Goal: Task Accomplishment & Management: Complete application form

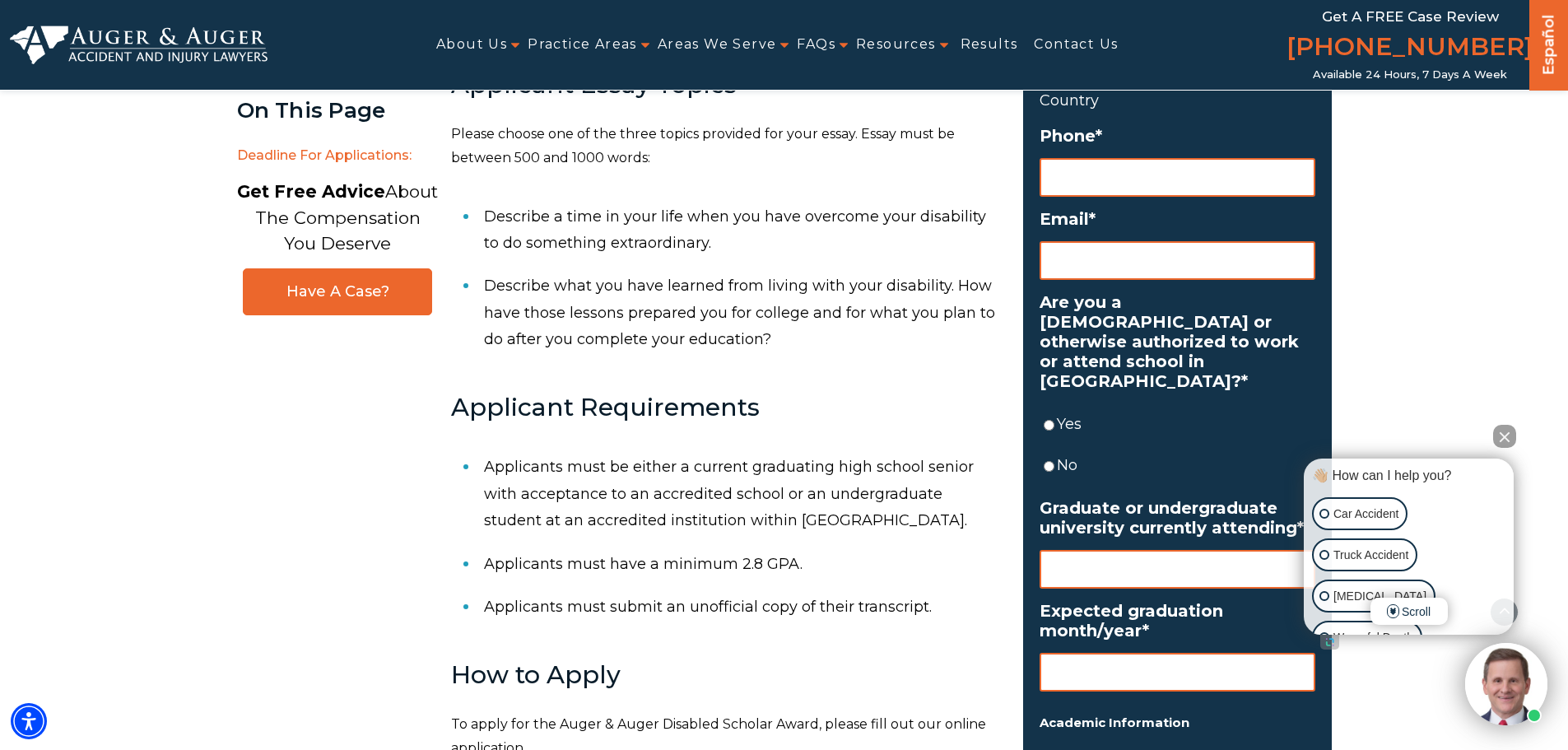
scroll to position [824, 0]
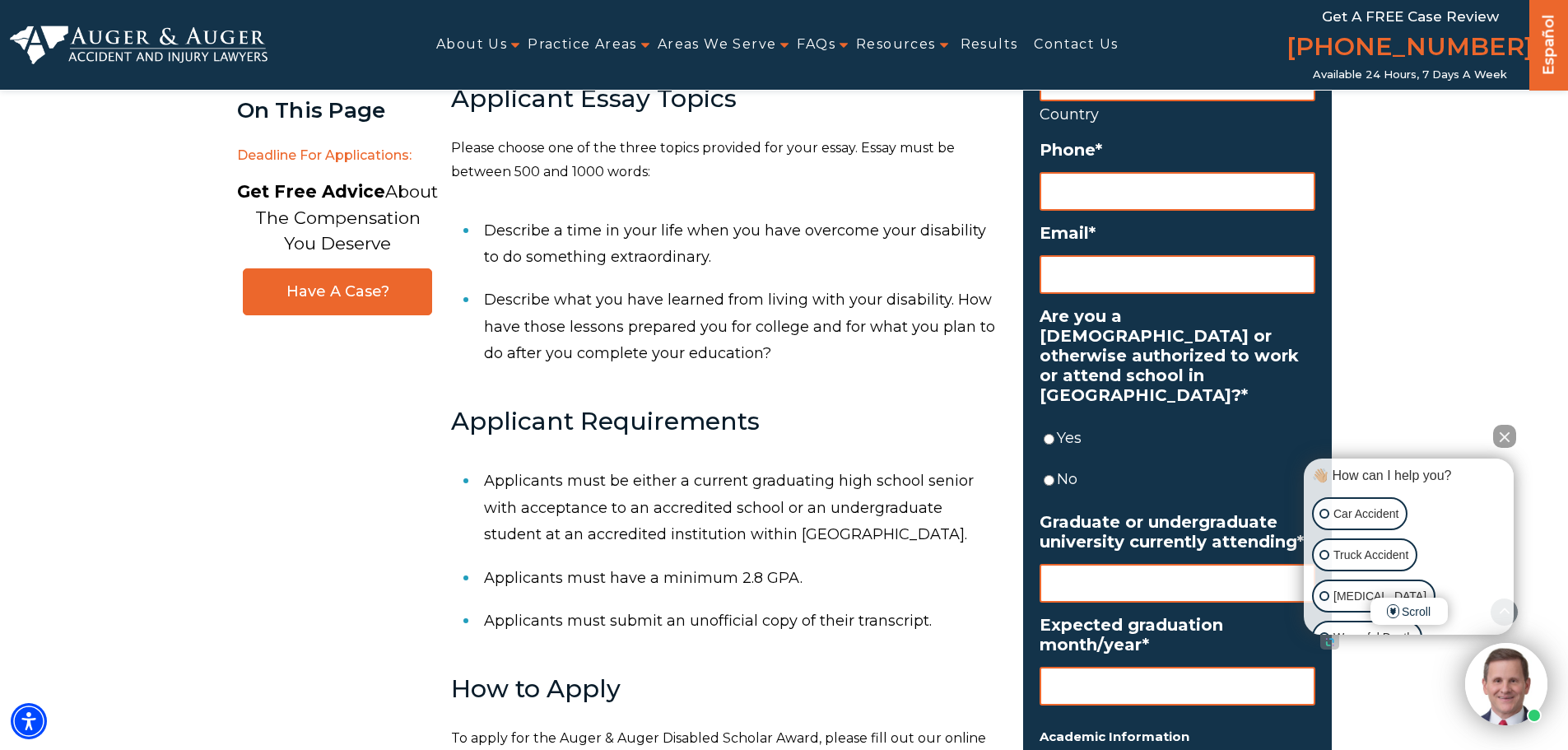
click at [1506, 436] on button "Close Intaker Chat Widget" at bounding box center [1503, 436] width 23 height 23
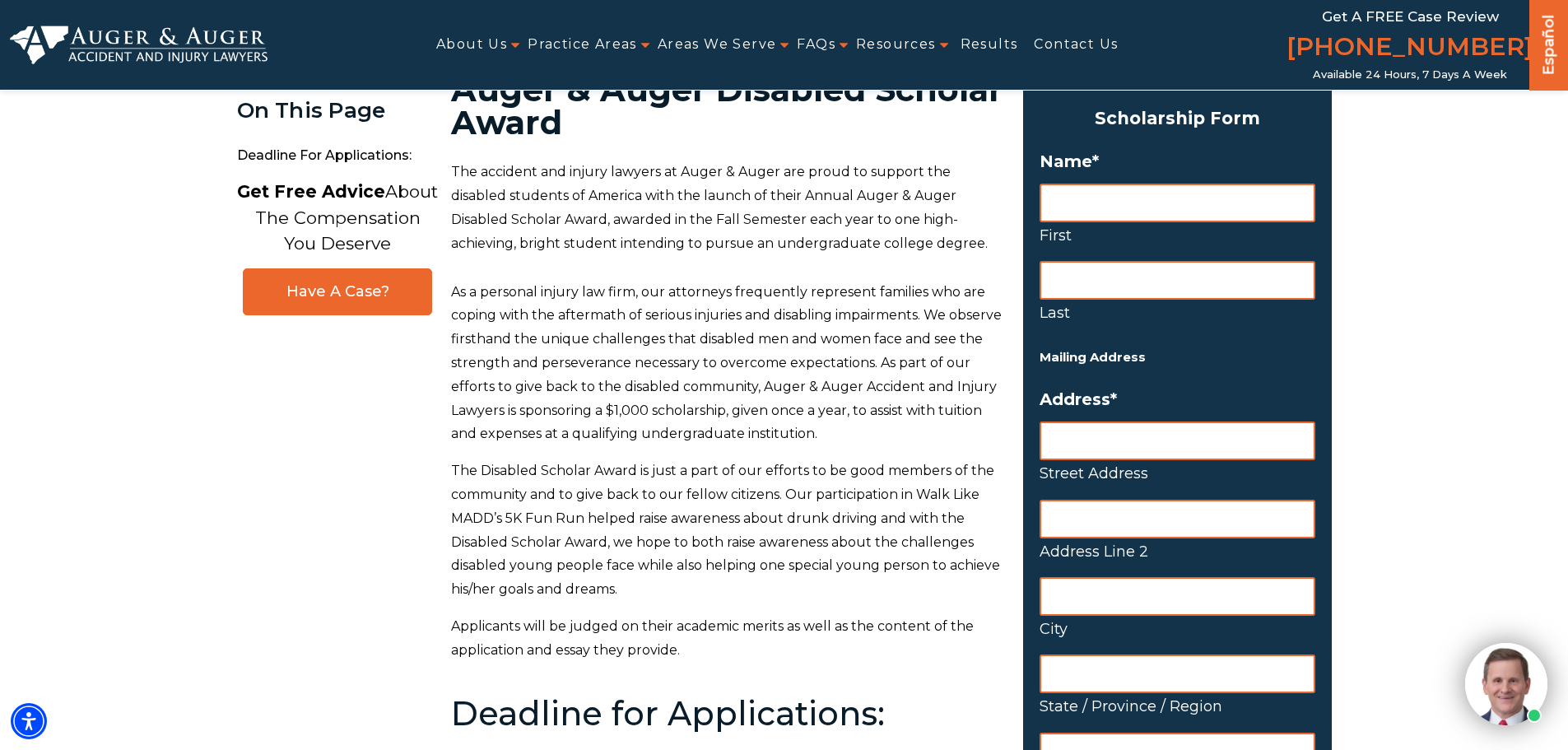
scroll to position [0, 0]
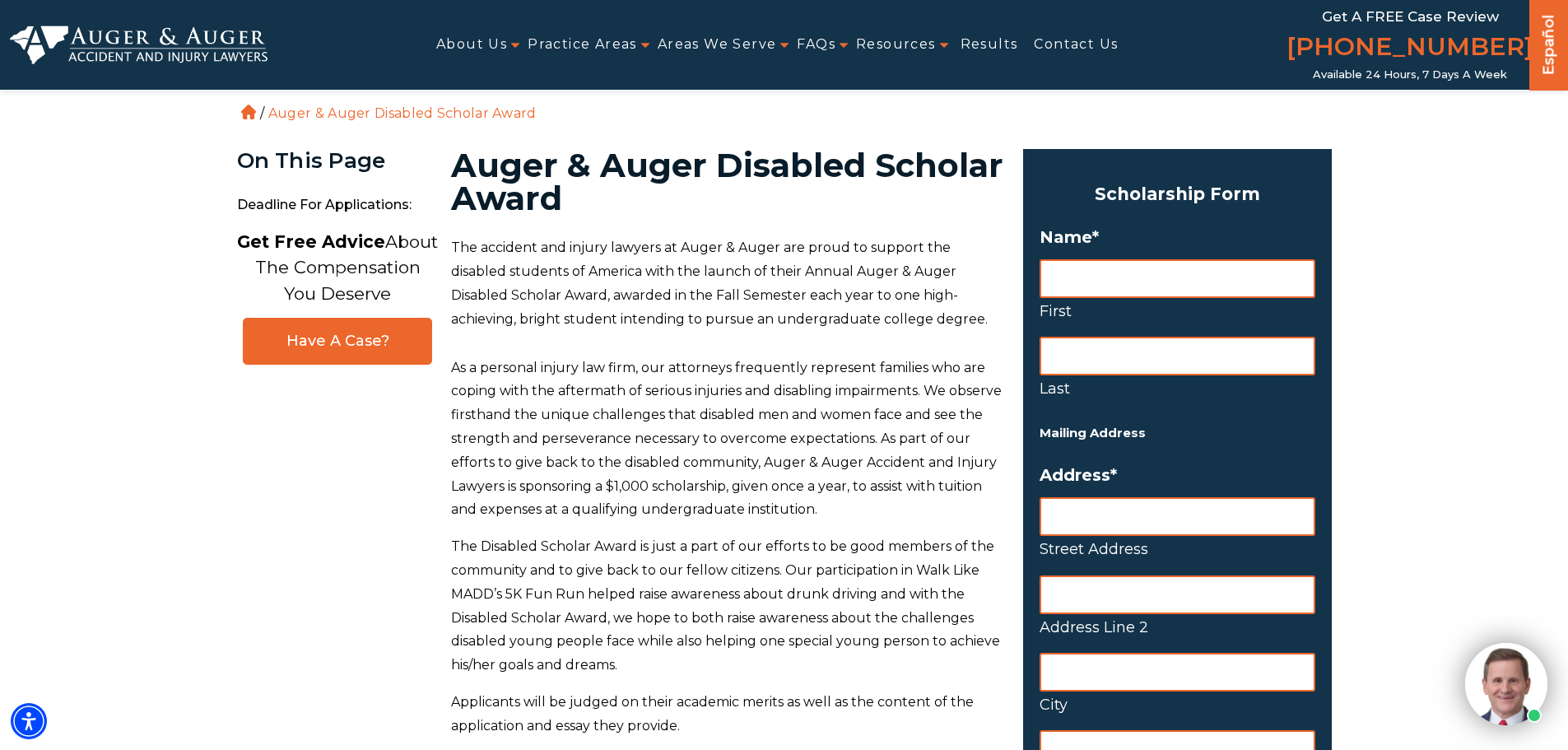
click at [1129, 278] on input "First" at bounding box center [1176, 279] width 275 height 39
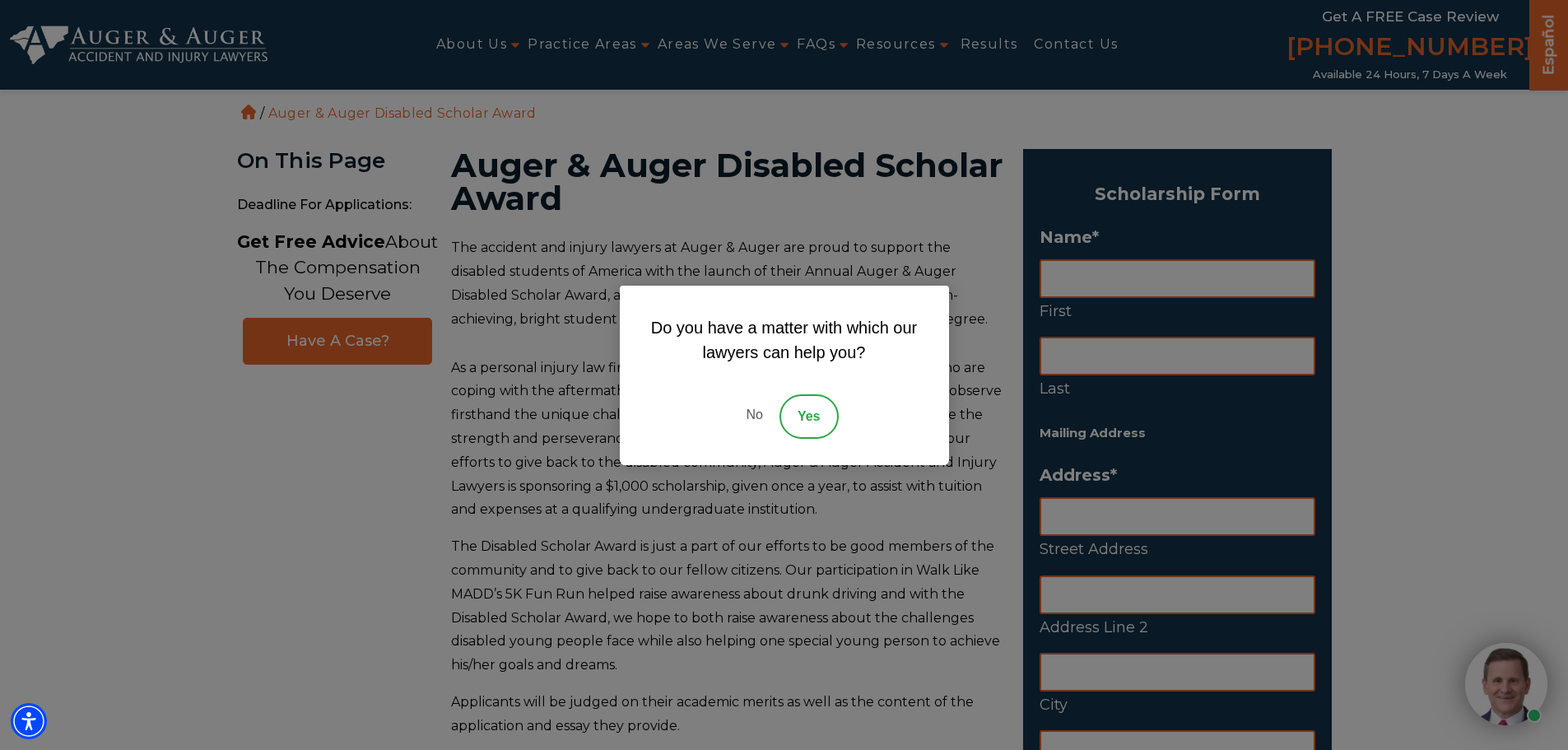
click at [759, 422] on link "No" at bounding box center [754, 416] width 50 height 45
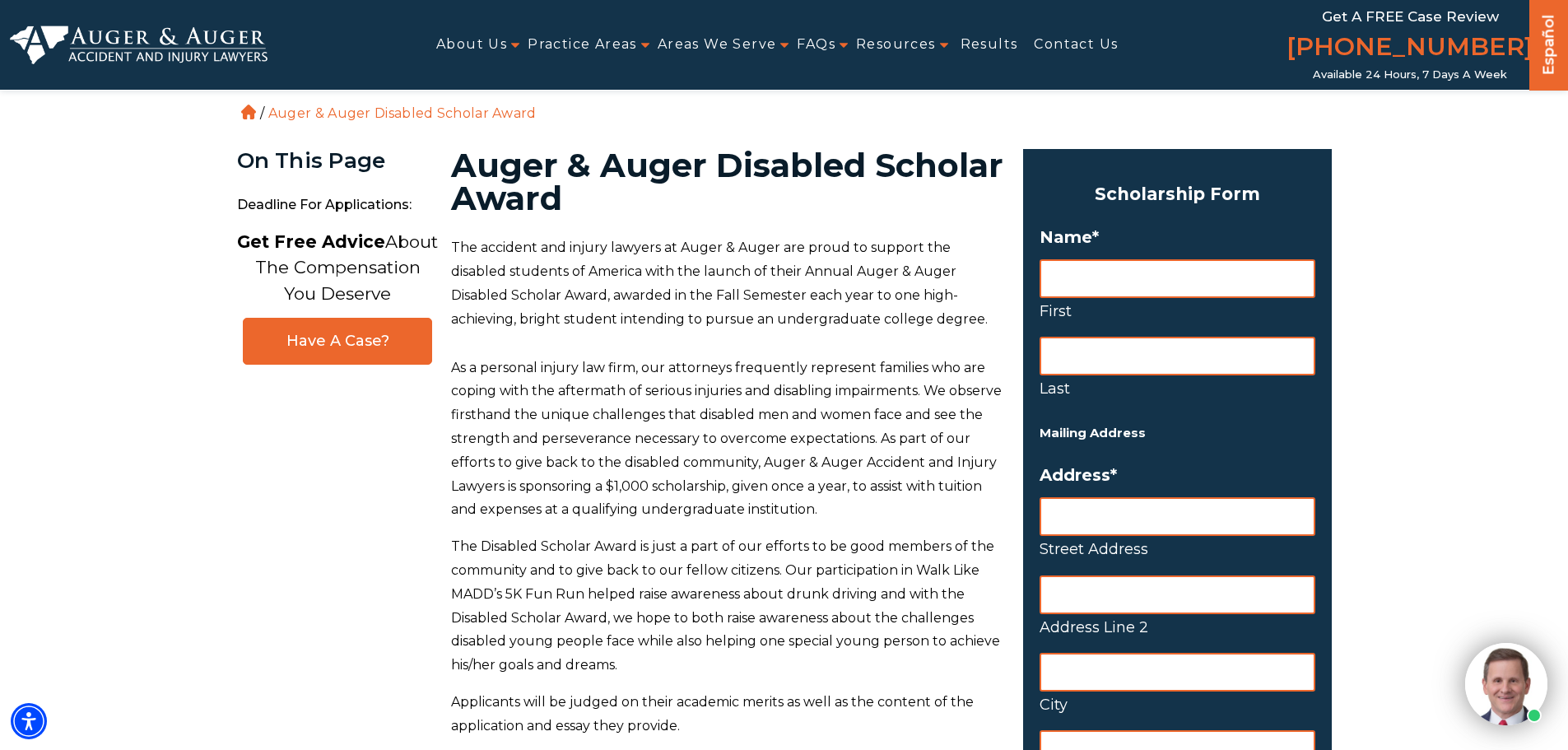
click at [1077, 282] on input "First" at bounding box center [1176, 279] width 275 height 39
type input "Jared"
type input "Hooten"
type input "6707 Ross Rd."
type input "N"
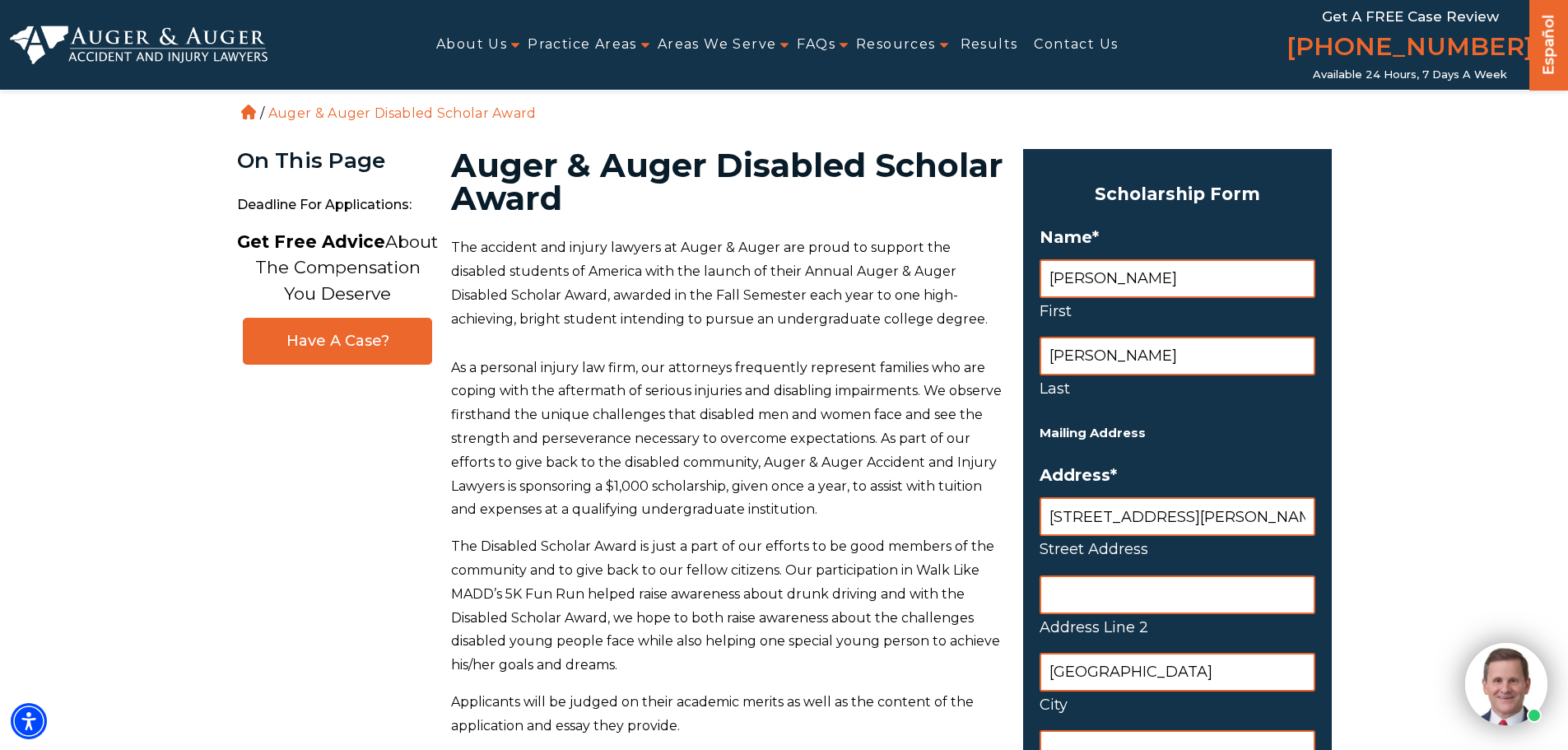
type input "New Carlisle"
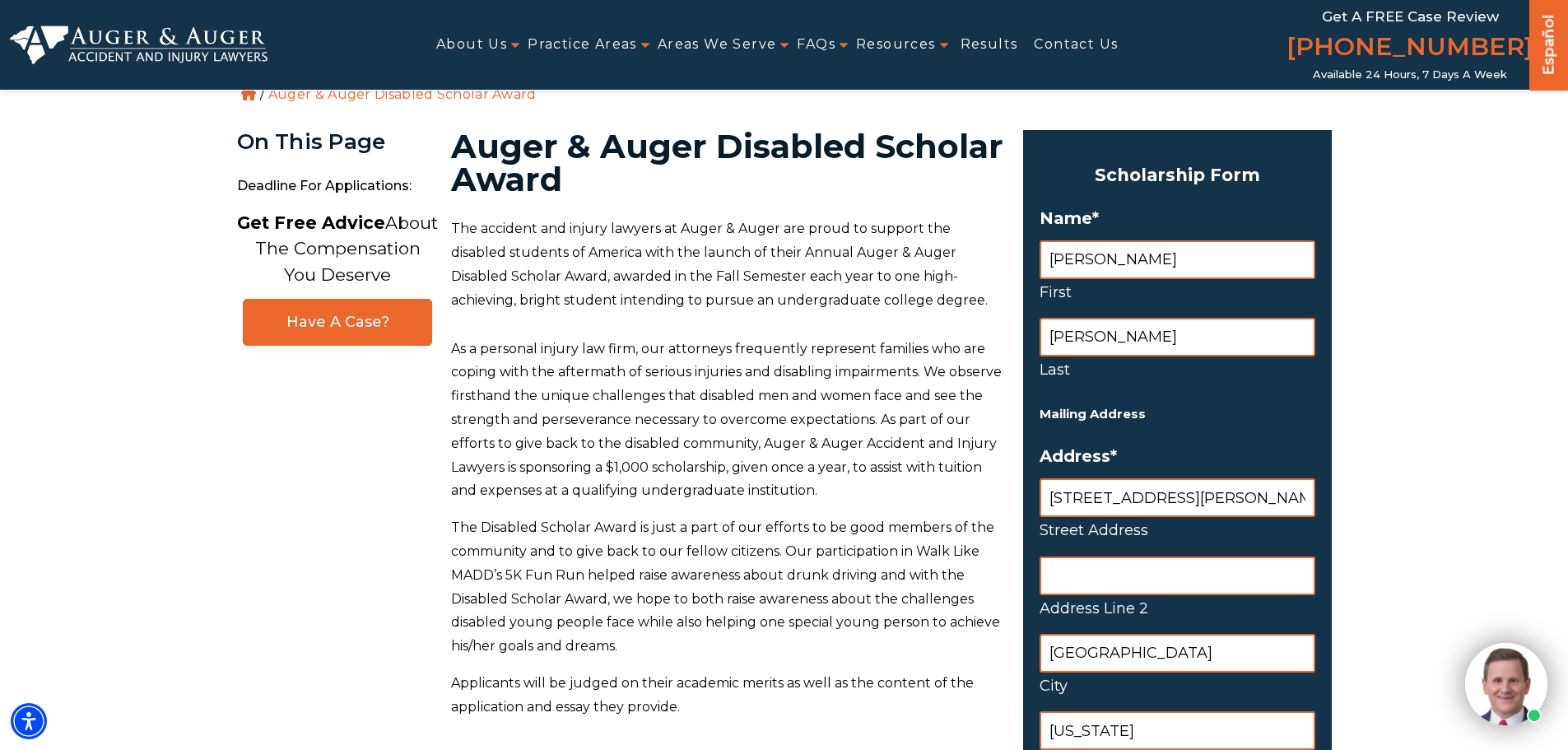
type input "Ohio"
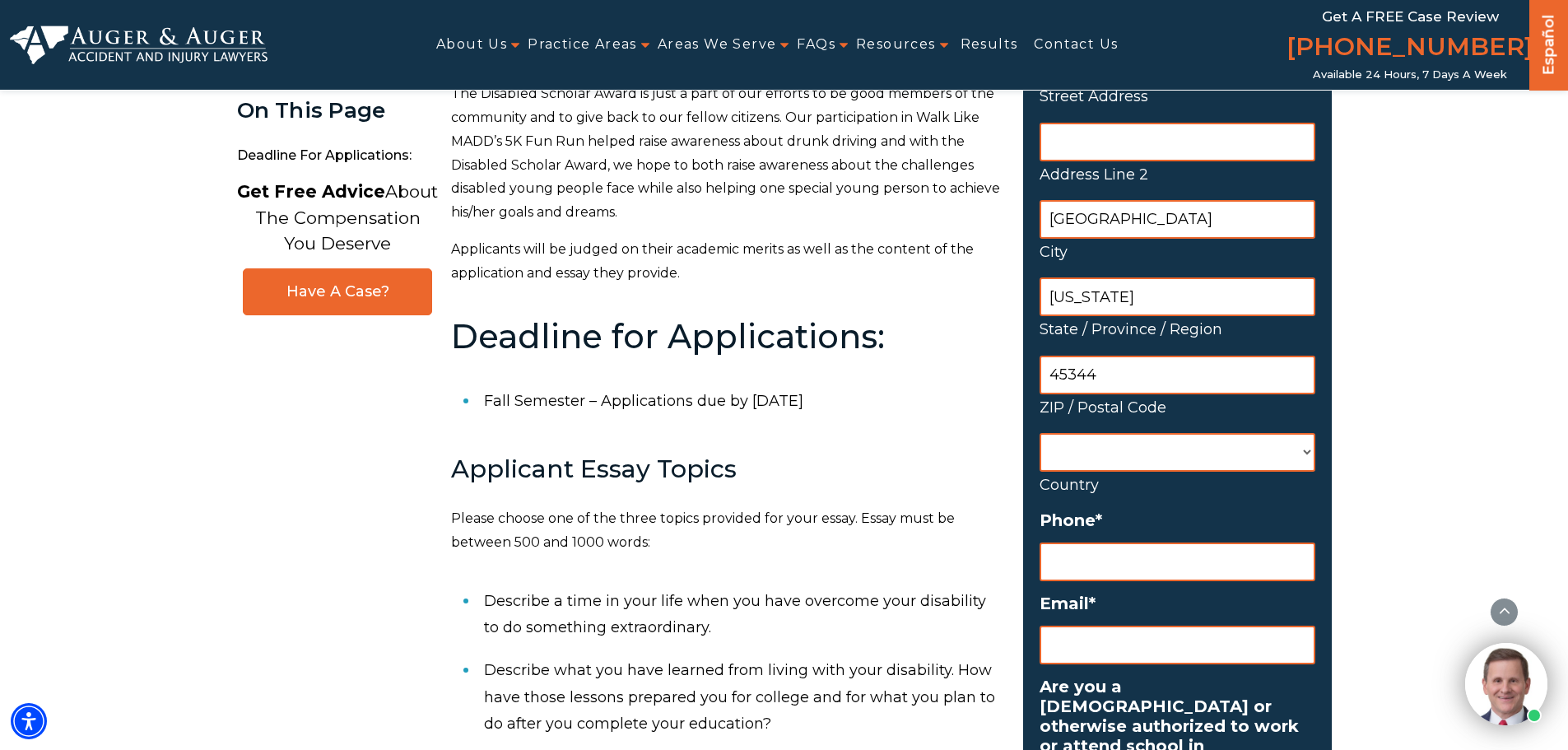
type input "45344"
click at [1287, 457] on select "Afghanistan Albania Algeria American Samoa Andorra Angola Anguilla Antarctica A…" at bounding box center [1176, 452] width 275 height 39
select select "United States"
click at [1039, 433] on select "Afghanistan Albania Algeria American Samoa Andorra Angola Anguilla Antarctica A…" at bounding box center [1176, 452] width 275 height 39
click at [1182, 559] on input "(___) ___-____" at bounding box center [1176, 561] width 275 height 39
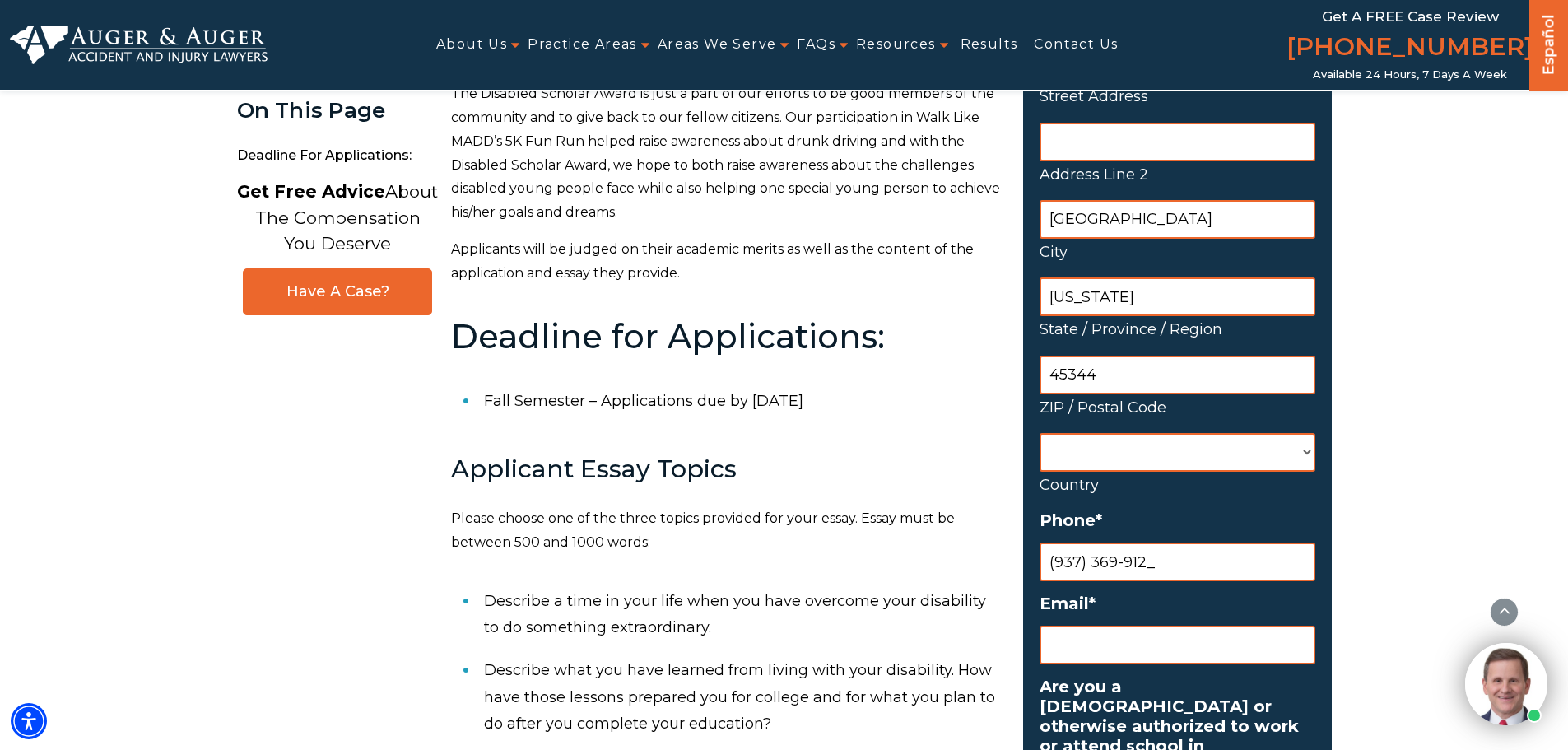
type input "(937) 369-9128"
type input "jhooten1@kent.edu"
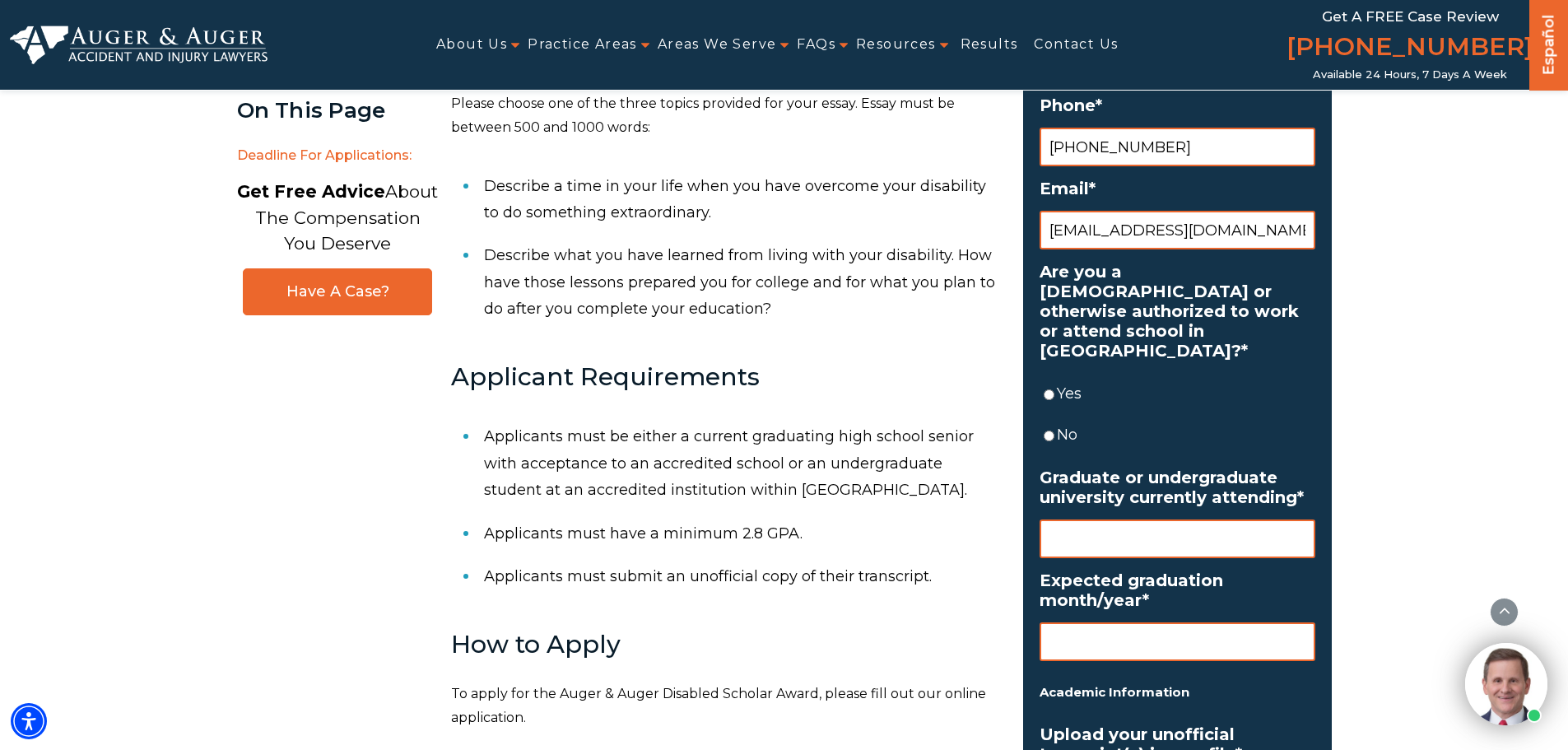
click at [1050, 375] on input "Yes" at bounding box center [1048, 394] width 11 height 39
radio input "true"
click at [1146, 524] on input "Graduate or undergraduate university currently attending *" at bounding box center [1176, 538] width 275 height 39
type input "Kent State University"
type input "M"
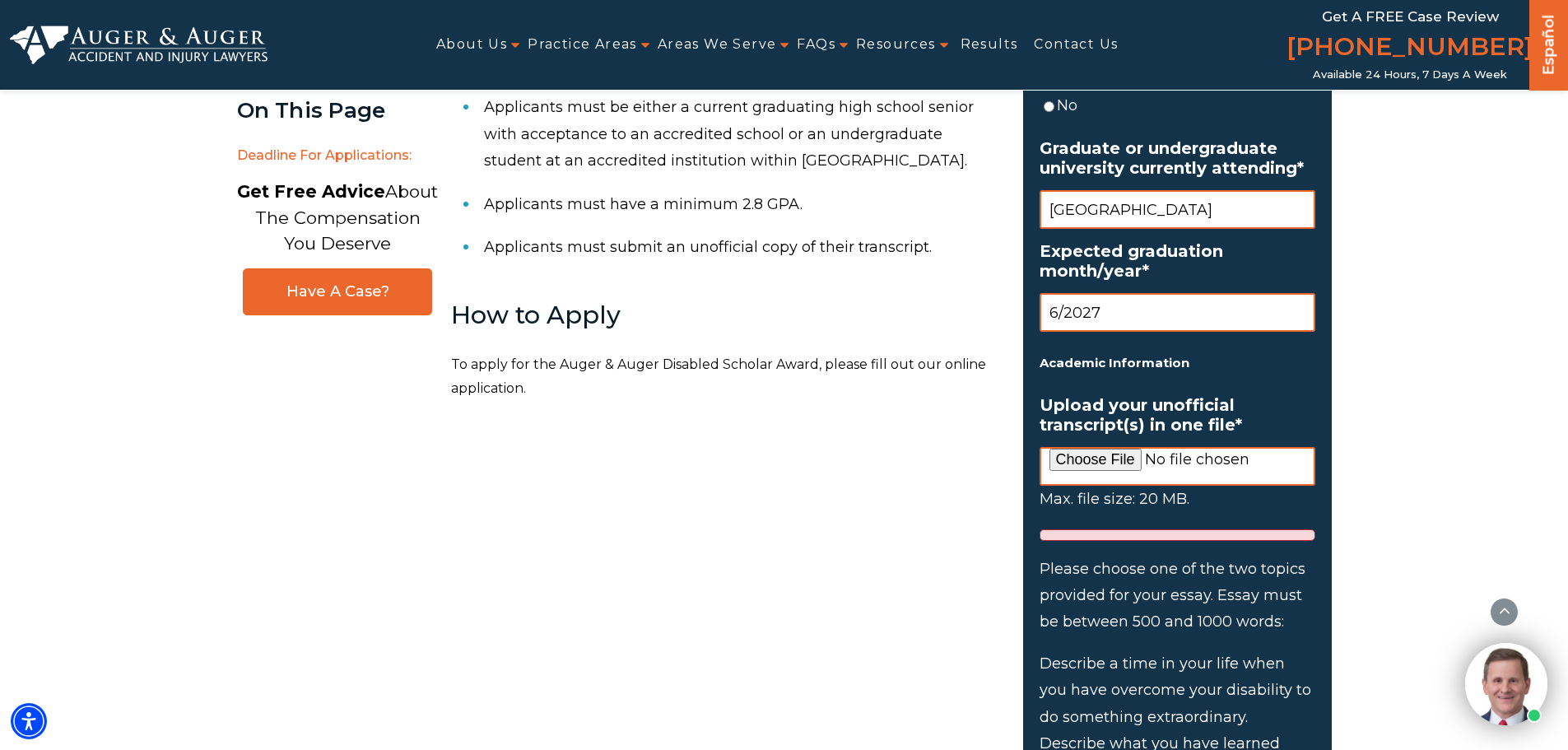
scroll to position [1115, 0]
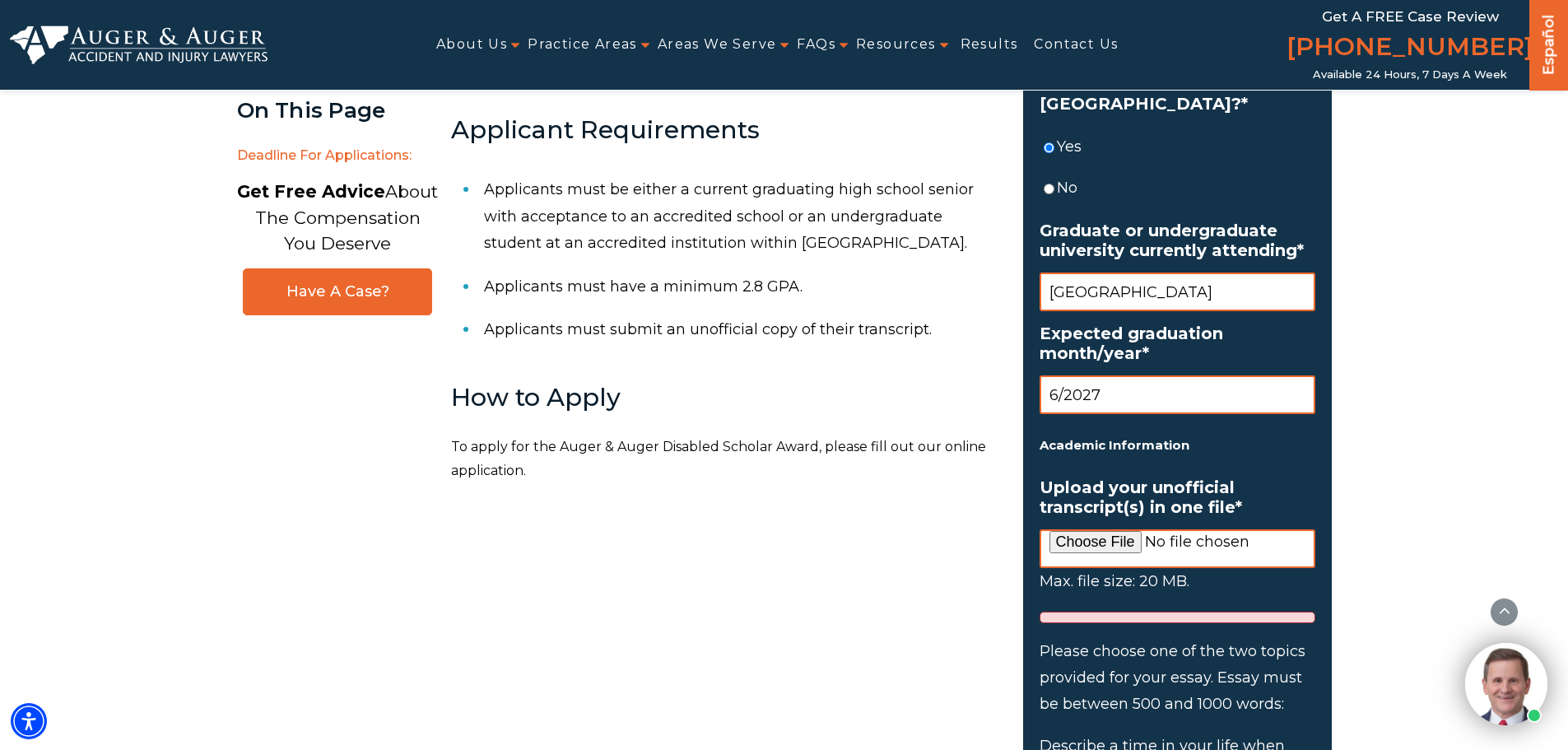
type input "6/2027"
click at [1110, 529] on input "Upload your unofficial transcript(s) in one file *" at bounding box center [1176, 548] width 275 height 39
type input "C:\fakepath\Transcript_JAREDHOOTEN_CAP.pdf"
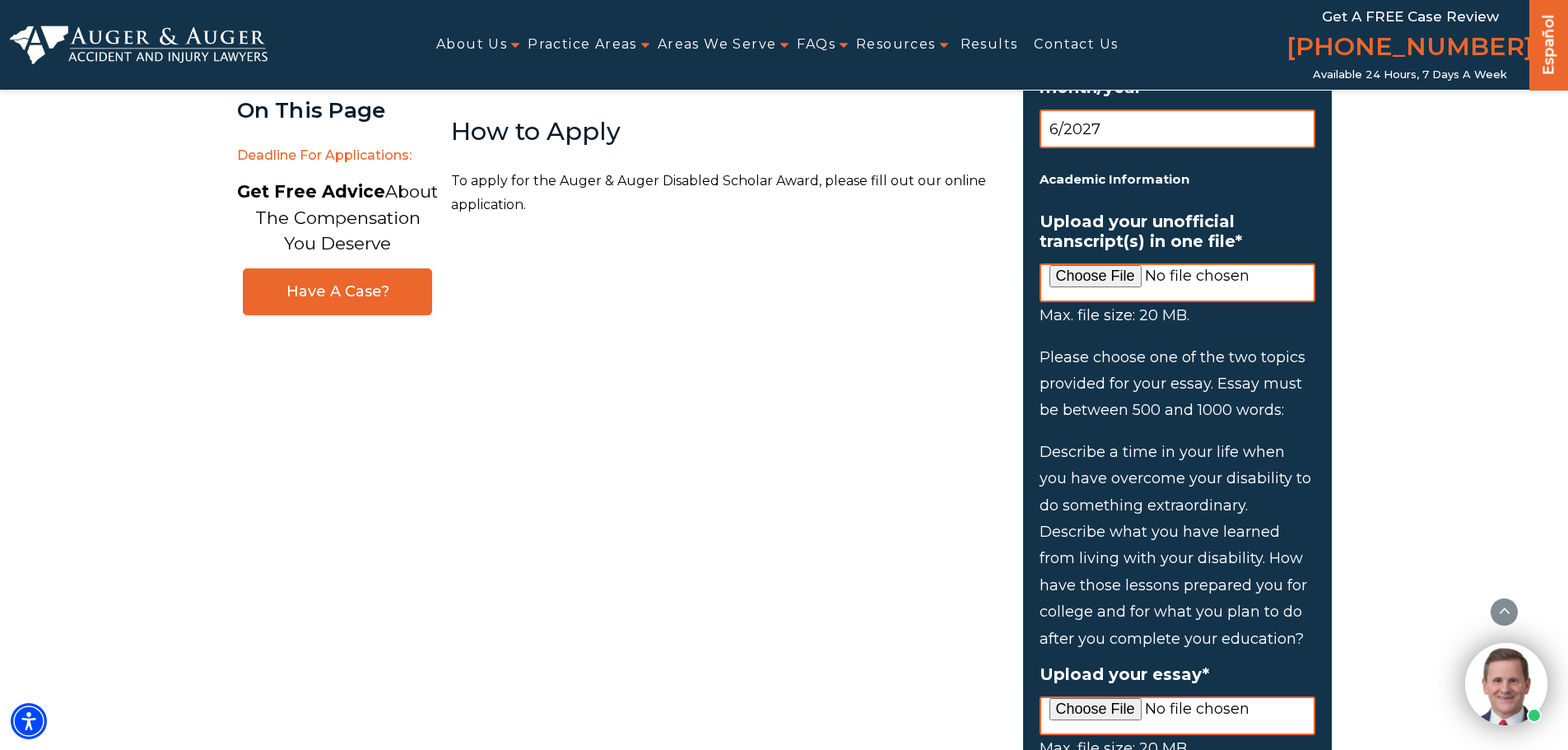
scroll to position [1362, 0]
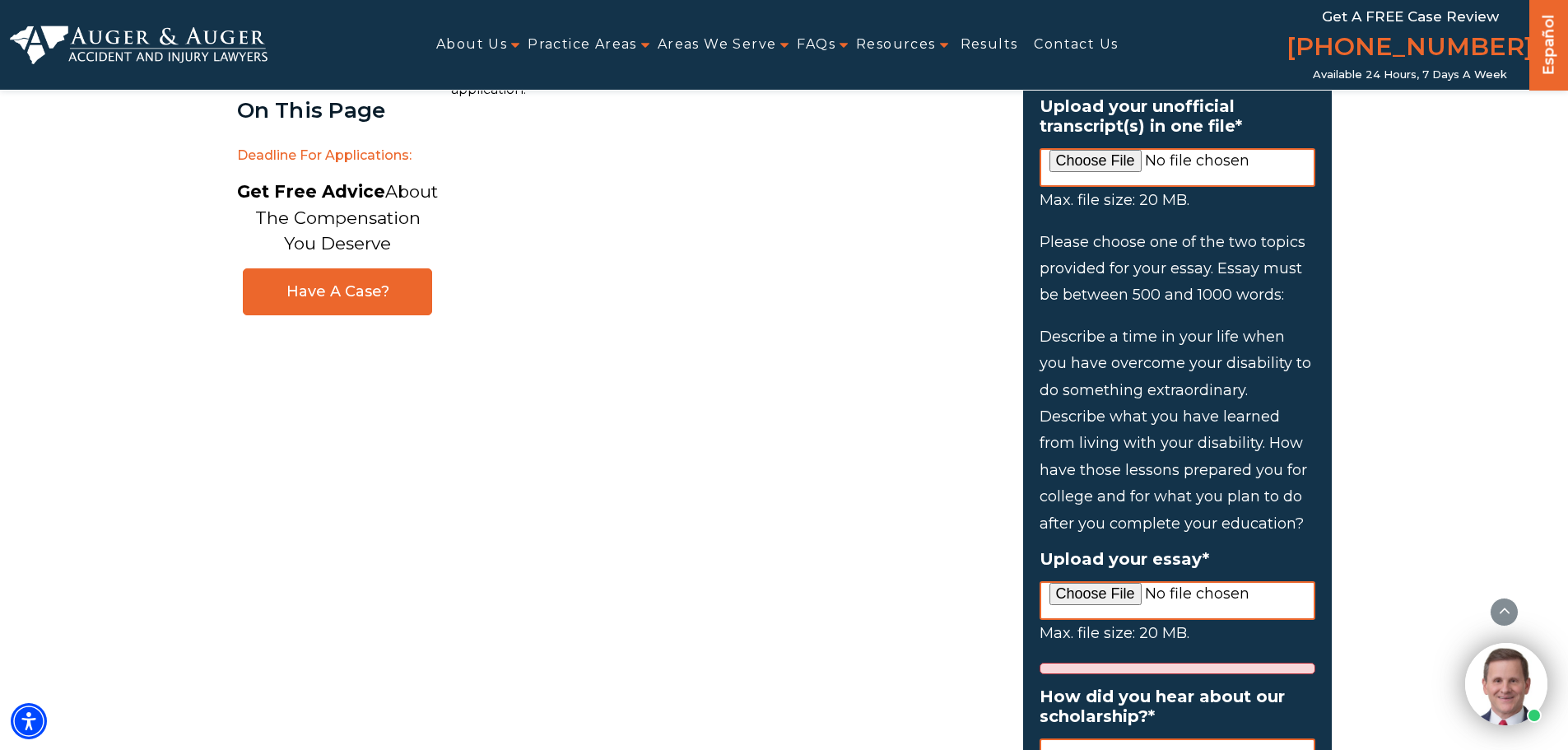
scroll to position [1482, 0]
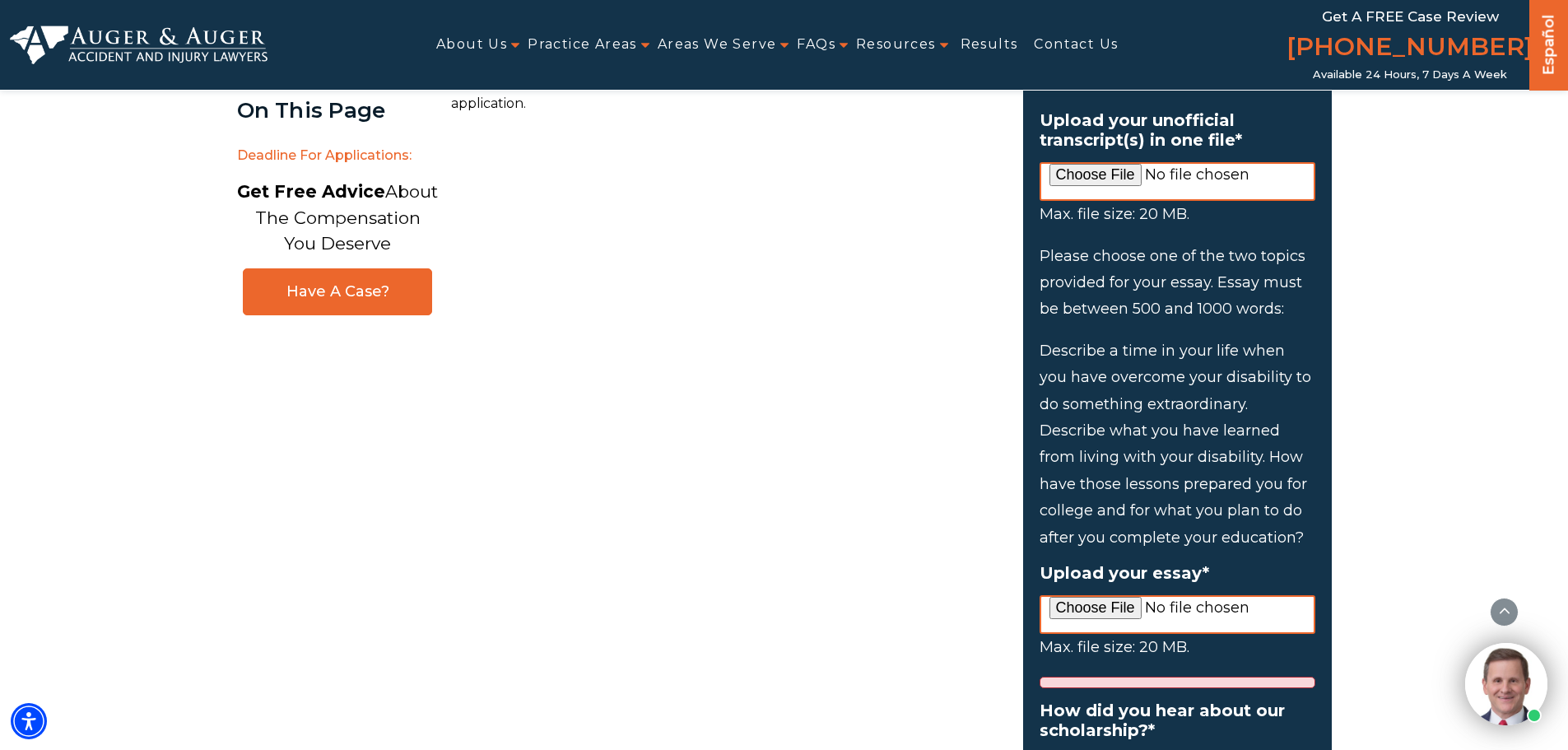
drag, startPoint x: 1062, startPoint y: 285, endPoint x: 1304, endPoint y: 514, distance: 333.2
click at [1304, 514] on li "Please choose one of the two topics provided for your essay. Essay must be betw…" at bounding box center [1176, 397] width 275 height 308
copy li "between 500 and 1000 words: Describe a time in your life when you have overcome…"
